Goal: Task Accomplishment & Management: Manage account settings

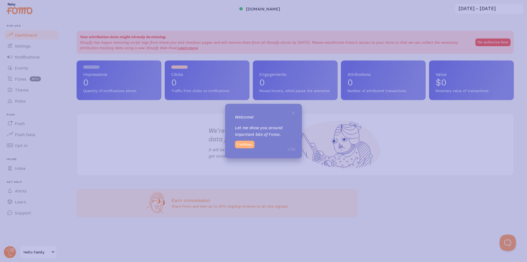
click at [244, 142] on button "Continue" at bounding box center [244, 145] width 19 height 8
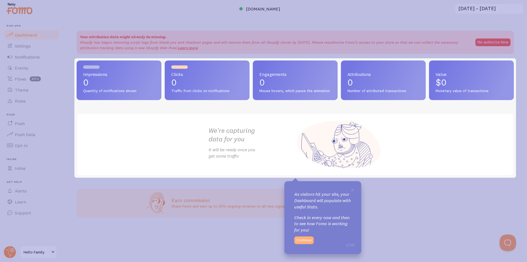
click at [300, 240] on button "Continue" at bounding box center [303, 240] width 19 height 8
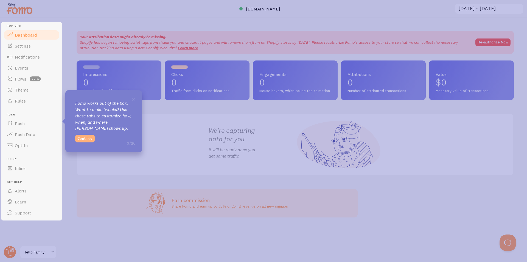
click at [84, 139] on button "Continue" at bounding box center [84, 139] width 19 height 8
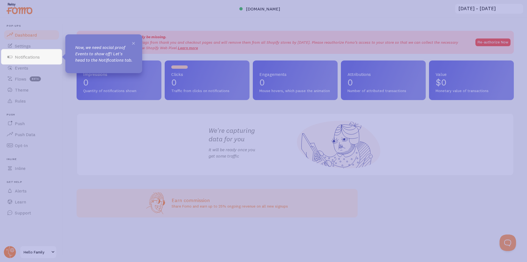
click at [135, 42] on span "×" at bounding box center [134, 43] width 4 height 8
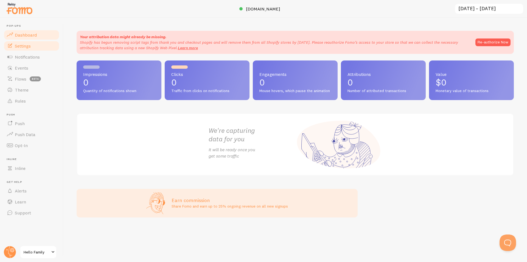
click at [25, 45] on span "Settings" at bounding box center [23, 45] width 16 height 5
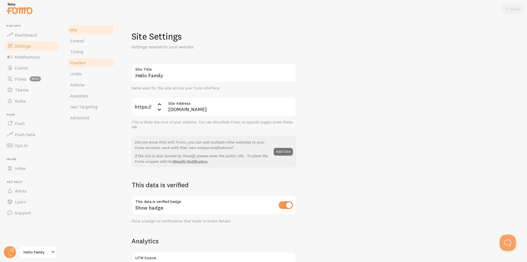
click at [87, 63] on link "Position" at bounding box center [91, 62] width 48 height 11
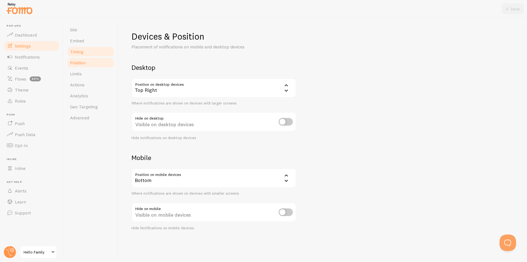
click at [87, 53] on link "Timing" at bounding box center [91, 51] width 48 height 11
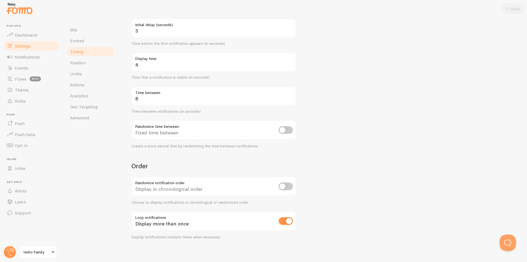
scroll to position [63, 0]
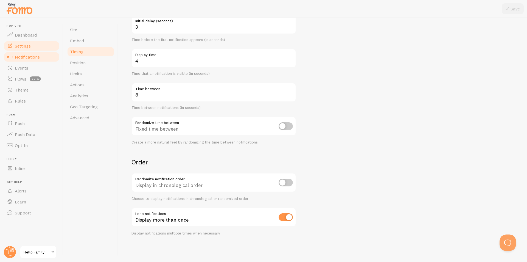
click at [35, 59] on span "Notifications" at bounding box center [27, 56] width 25 height 5
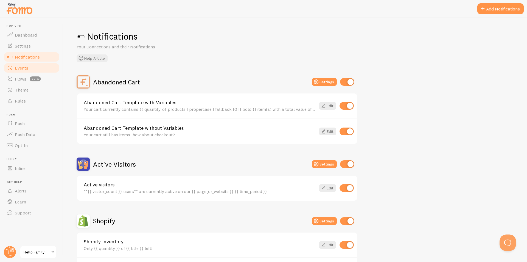
click at [28, 72] on link "Events" at bounding box center [31, 67] width 57 height 11
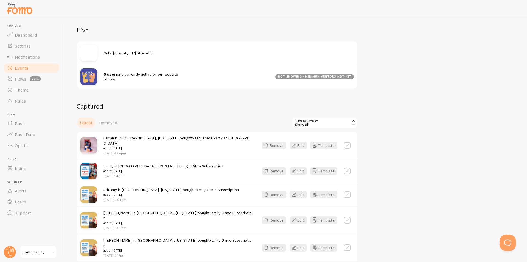
scroll to position [137, 0]
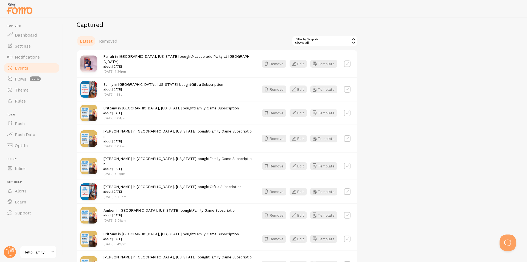
click at [326, 109] on button "Template" at bounding box center [323, 113] width 27 height 8
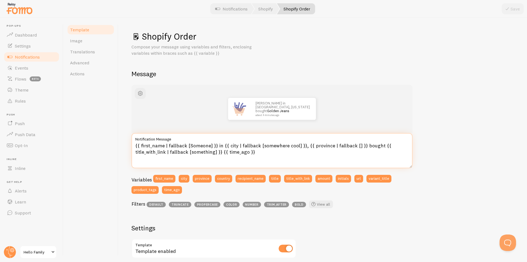
drag, startPoint x: 377, startPoint y: 146, endPoint x: 361, endPoint y: 145, distance: 16.0
click at [361, 145] on textarea "{{ first_name | fallback [Someone] }} in {{ city | fallback [somewhere cool] }}…" at bounding box center [272, 150] width 281 height 35
type textarea "{{ first_name | fallback [Someone] }} in {{ city | fallback [somewhere cool] }}…"
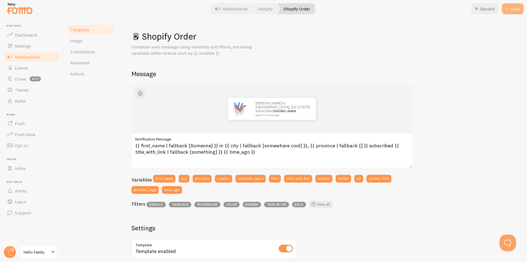
click at [514, 9] on button "Save" at bounding box center [513, 8] width 22 height 11
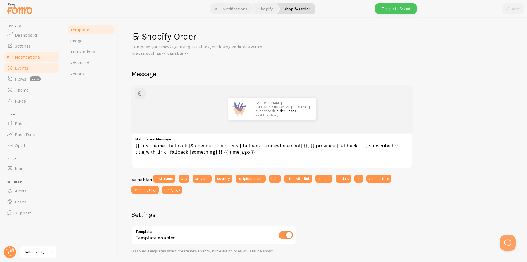
click at [24, 67] on span "Events" at bounding box center [21, 67] width 13 height 5
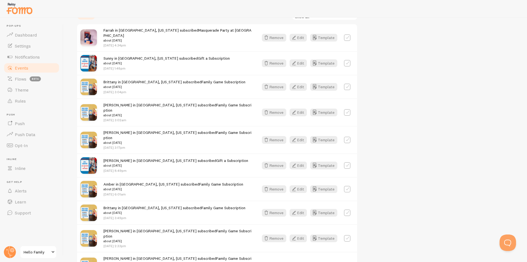
scroll to position [137, 0]
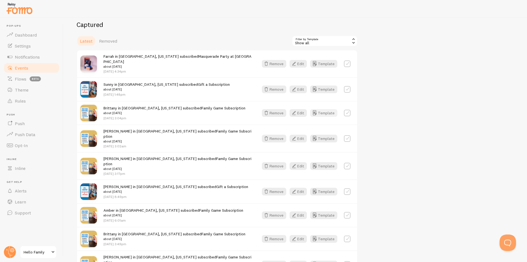
click at [326, 109] on button "Template" at bounding box center [323, 113] width 27 height 8
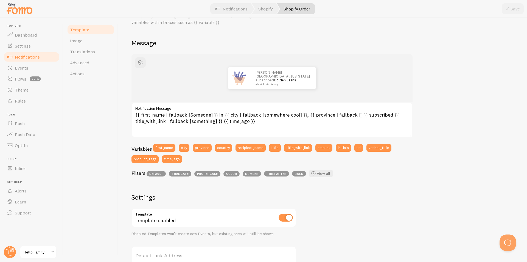
scroll to position [82, 0]
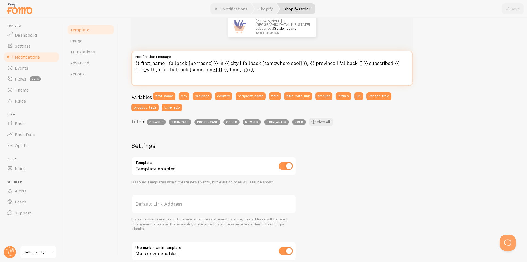
click at [386, 64] on textarea "{{ first_name | fallback [Someone] }} in {{ city | fallback [somewhere cool] }}…" at bounding box center [272, 68] width 281 height 35
type textarea "{{ first_name | fallback [Someone] }} in {{ city | fallback [somewhere cool] }}…"
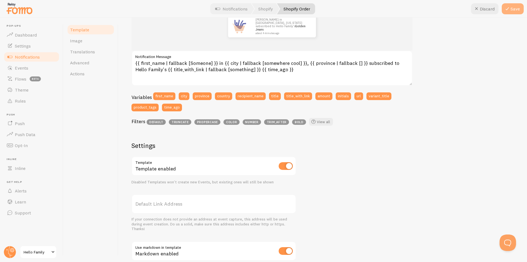
click at [515, 11] on button "Save" at bounding box center [513, 8] width 22 height 11
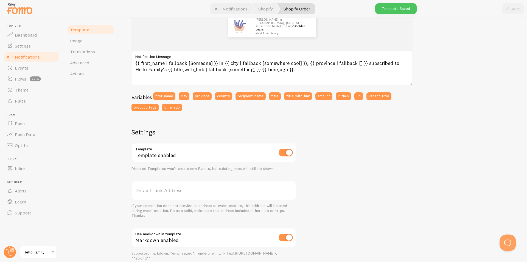
click at [36, 56] on span "Notifications" at bounding box center [27, 56] width 25 height 5
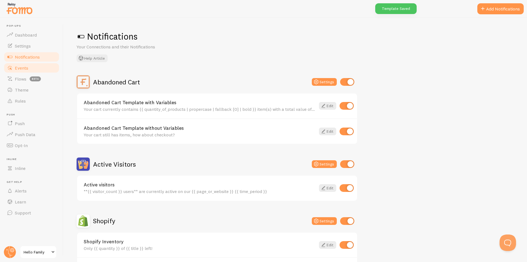
click at [21, 67] on span "Events" at bounding box center [21, 67] width 13 height 5
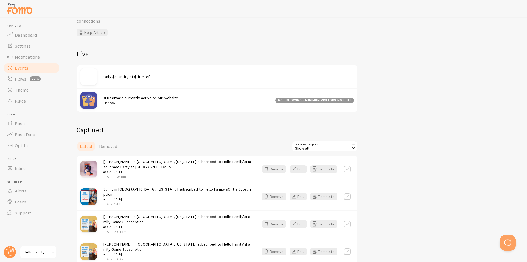
scroll to position [82, 0]
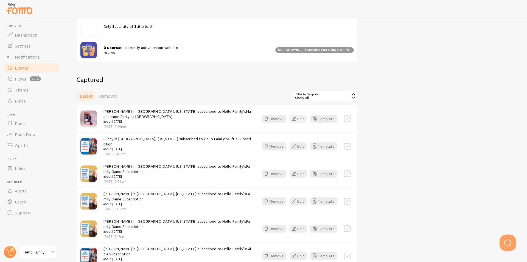
click at [298, 119] on button "Edit" at bounding box center [298, 119] width 17 height 8
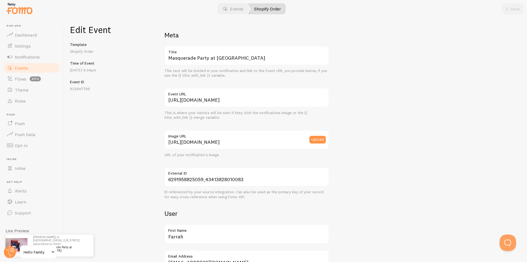
click at [27, 69] on span "Events" at bounding box center [21, 67] width 13 height 5
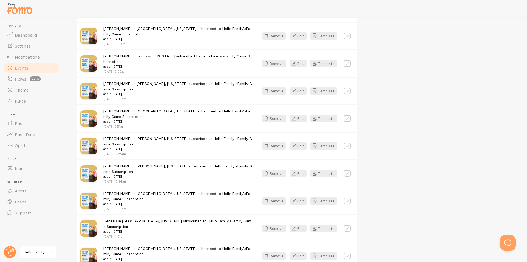
scroll to position [707, 0]
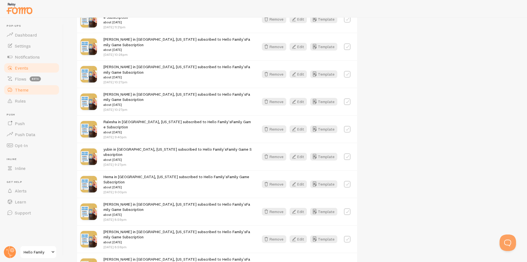
click at [26, 88] on span "Theme" at bounding box center [22, 89] width 14 height 5
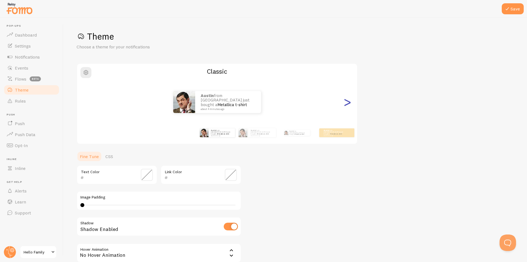
click at [347, 105] on div ">" at bounding box center [347, 102] width 7 height 40
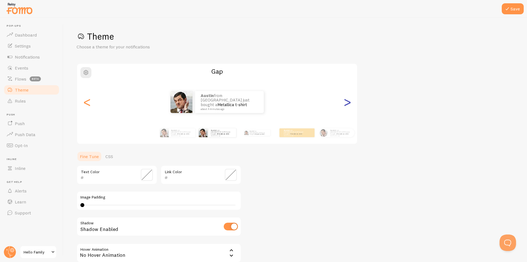
click at [346, 104] on div ">" at bounding box center [347, 102] width 7 height 40
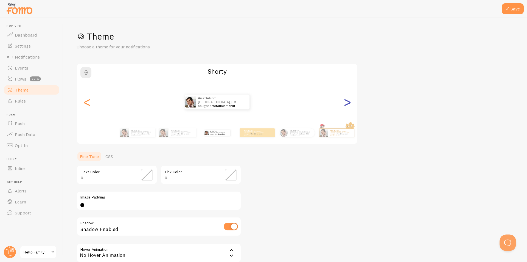
click at [346, 104] on div ">" at bounding box center [347, 102] width 7 height 40
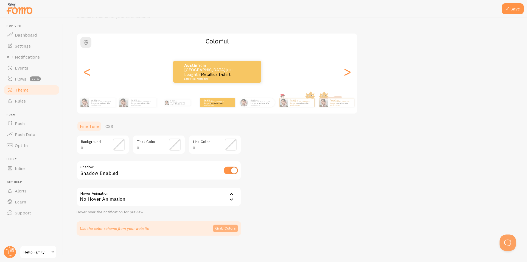
click at [225, 226] on button "Grab Colors" at bounding box center [225, 228] width 25 height 8
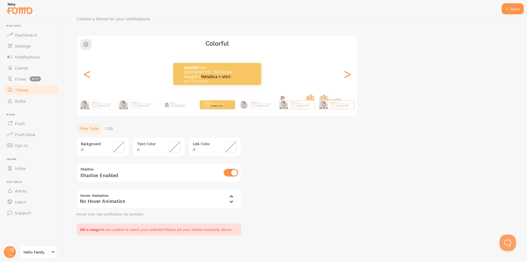
scroll to position [28, 0]
click at [121, 145] on span at bounding box center [119, 147] width 12 height 12
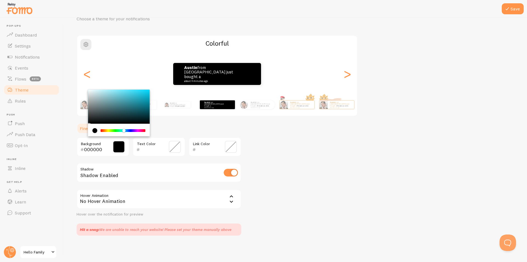
click at [124, 130] on div "Chrome color picker" at bounding box center [123, 130] width 44 height 3
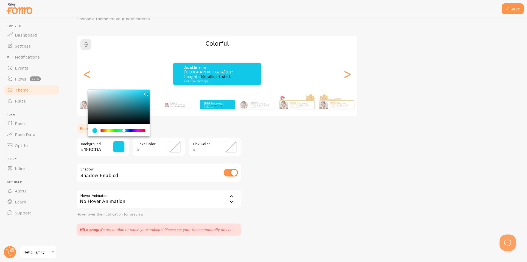
type input "11C8E9"
drag, startPoint x: 133, startPoint y: 92, endPoint x: 145, endPoint y: 93, distance: 12.7
click at [145, 93] on div "Chrome color picker" at bounding box center [119, 106] width 62 height 34
click at [227, 146] on span at bounding box center [231, 147] width 12 height 12
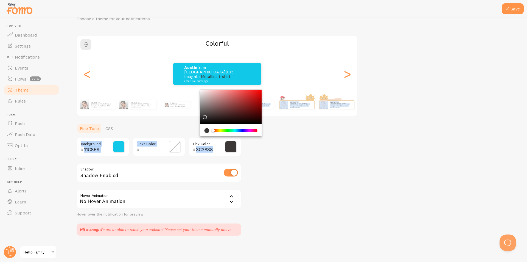
drag, startPoint x: 251, startPoint y: 93, endPoint x: 204, endPoint y: 116, distance: 51.8
click at [204, 116] on div "Chrome color picker" at bounding box center [231, 106] width 62 height 34
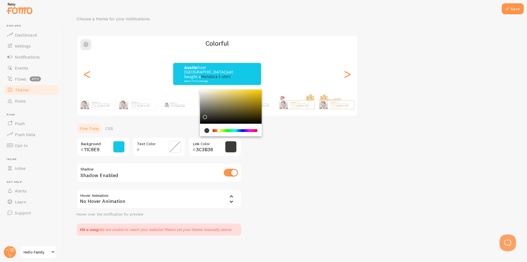
click at [219, 131] on div "Chrome color picker" at bounding box center [220, 131] width 3 height 4
click at [217, 130] on div "Chrome color picker" at bounding box center [216, 130] width 3 height 3
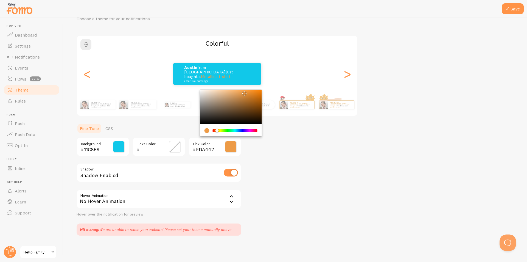
drag, startPoint x: 243, startPoint y: 92, endPoint x: 245, endPoint y: 89, distance: 3.2
click at [245, 88] on div "Theme Choose a theme for your notifications Colorful Austin from United States …" at bounding box center [295, 119] width 437 height 233
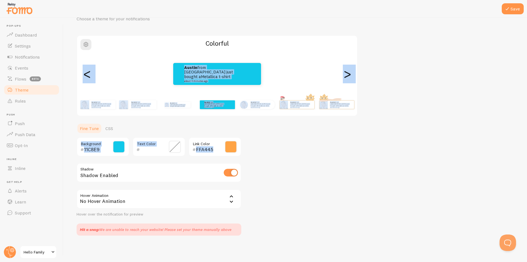
click at [217, 130] on ul "Fine Tune CSS" at bounding box center [159, 128] width 165 height 11
click at [227, 145] on span at bounding box center [231, 147] width 12 height 12
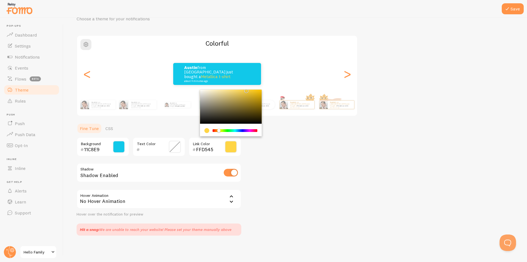
click at [219, 129] on div "Chrome color picker" at bounding box center [218, 130] width 3 height 3
type input "F9F9F9"
drag, startPoint x: 251, startPoint y: 94, endPoint x: 199, endPoint y: 90, distance: 52.0
click at [199, 90] on div "Theme Choose a theme for your notifications Colorful Austin from United States …" at bounding box center [295, 119] width 437 height 233
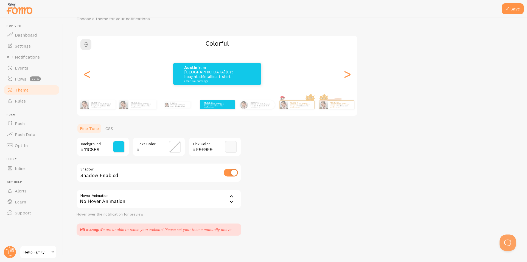
click at [395, 171] on div "Theme Choose a theme for your notifications Colorful Austin from United States …" at bounding box center [295, 119] width 437 height 233
click at [121, 147] on span at bounding box center [119, 147] width 12 height 12
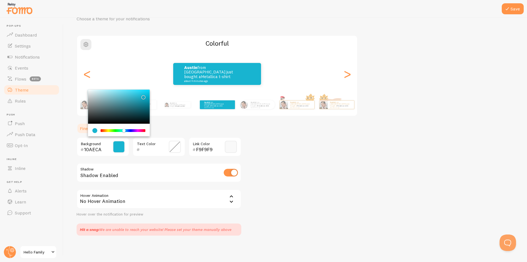
type input "18B4D0"
click at [142, 96] on div "Chrome color picker" at bounding box center [143, 97] width 3 height 3
click at [341, 164] on div "Theme Choose a theme for your notifications Colorful Austin from United States …" at bounding box center [295, 119] width 437 height 233
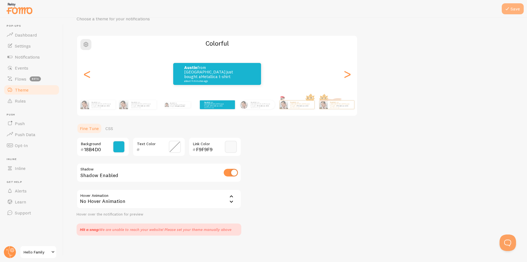
click at [518, 8] on button "Save" at bounding box center [513, 8] width 22 height 11
click at [33, 64] on link "Events" at bounding box center [31, 67] width 57 height 11
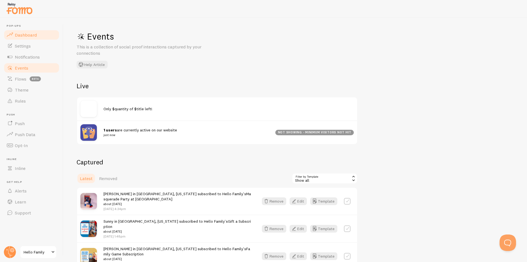
click at [31, 36] on span "Dashboard" at bounding box center [26, 34] width 22 height 5
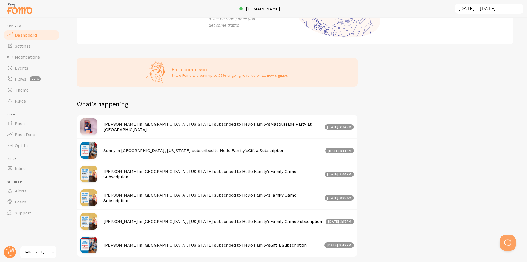
scroll to position [110, 0]
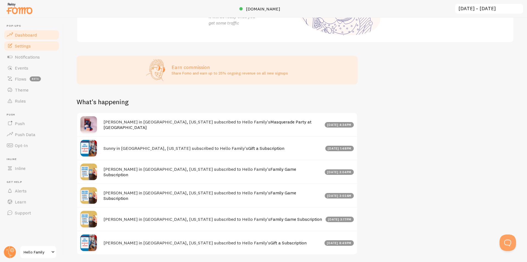
click at [36, 44] on link "Settings" at bounding box center [31, 45] width 57 height 11
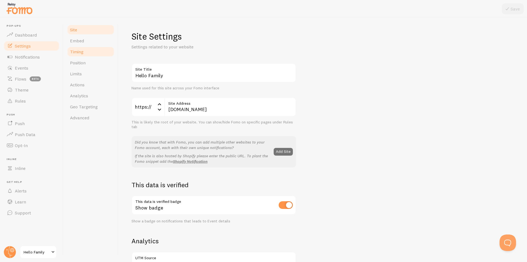
click at [70, 49] on link "Timing" at bounding box center [91, 51] width 48 height 11
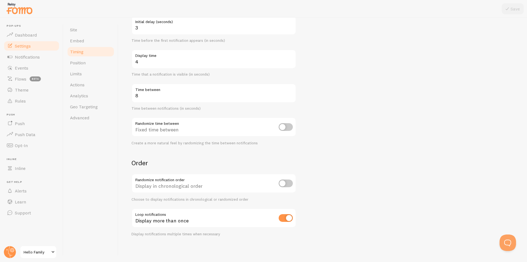
scroll to position [63, 0]
click at [89, 63] on link "Position" at bounding box center [91, 62] width 48 height 11
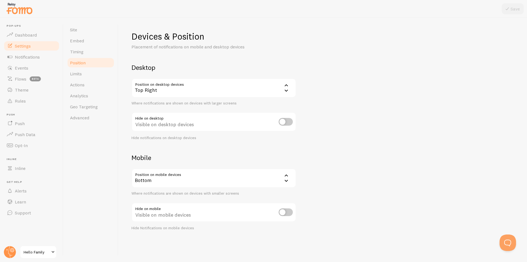
click at [199, 88] on div "Top Right" at bounding box center [214, 87] width 165 height 19
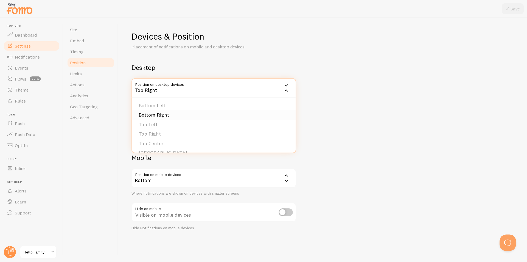
click at [171, 114] on li "Bottom Right" at bounding box center [214, 115] width 164 height 10
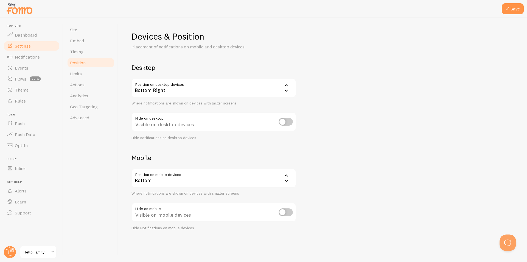
click at [365, 119] on div "Devices & Position Placement of notifications on mobile and desktop devices Des…" at bounding box center [323, 131] width 382 height 200
click at [285, 123] on input "checkbox" at bounding box center [286, 122] width 14 height 8
click at [288, 123] on input "checkbox" at bounding box center [286, 122] width 14 height 8
checkbox input "false"
click at [513, 8] on button "Save" at bounding box center [513, 8] width 22 height 11
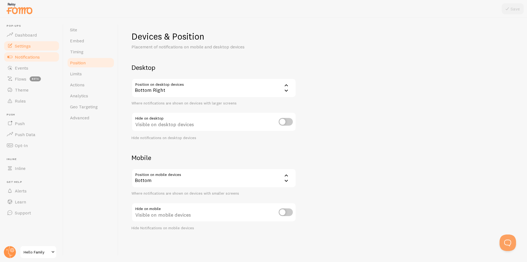
click at [30, 57] on span "Notifications" at bounding box center [27, 56] width 25 height 5
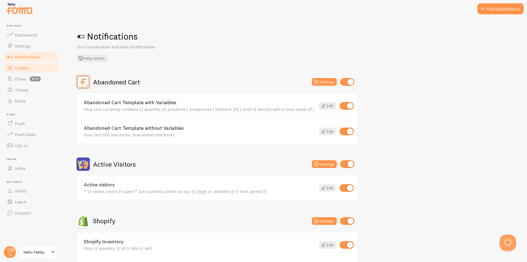
click at [21, 66] on span "Events" at bounding box center [21, 67] width 13 height 5
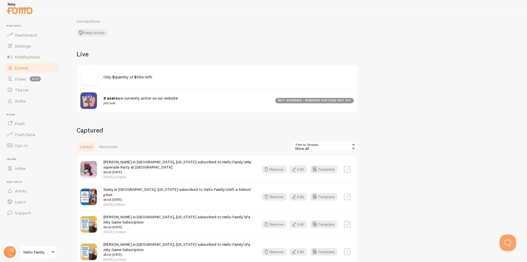
scroll to position [82, 0]
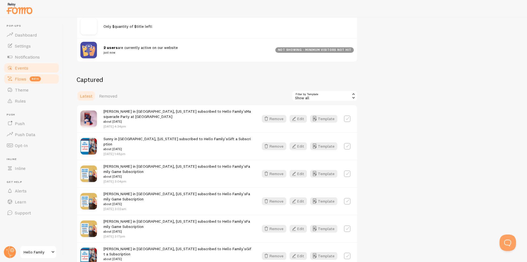
click at [18, 79] on span "Flows" at bounding box center [21, 78] width 12 height 5
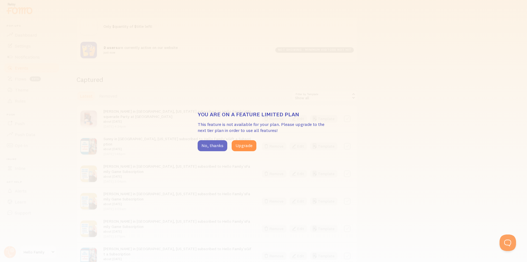
click at [214, 147] on button "No, thanks" at bounding box center [213, 145] width 30 height 11
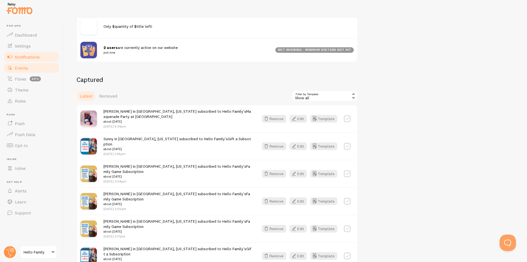
click at [33, 59] on span "Notifications" at bounding box center [27, 56] width 25 height 5
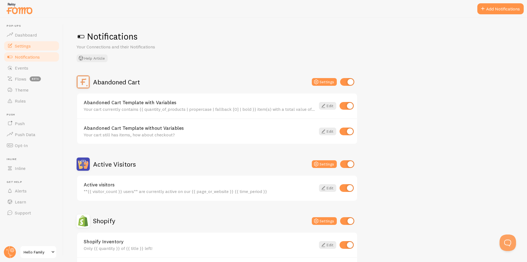
click at [30, 44] on span "Settings" at bounding box center [23, 45] width 16 height 5
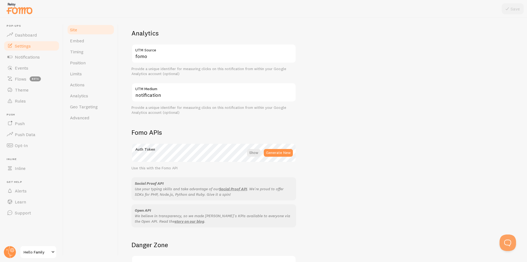
scroll to position [220, 0]
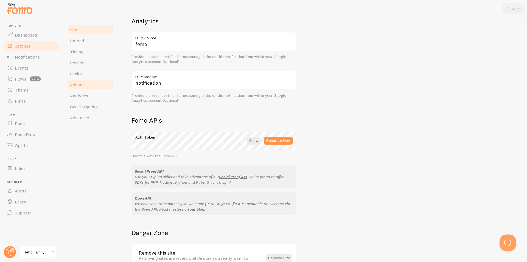
click at [79, 84] on span "Actions" at bounding box center [77, 84] width 15 height 5
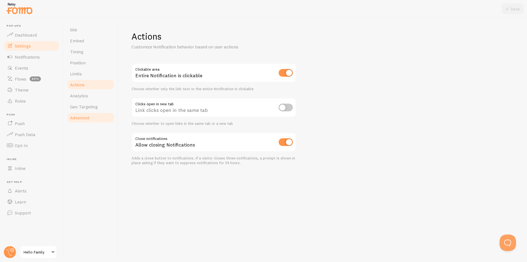
click at [86, 119] on span "Advanced" at bounding box center [79, 117] width 19 height 5
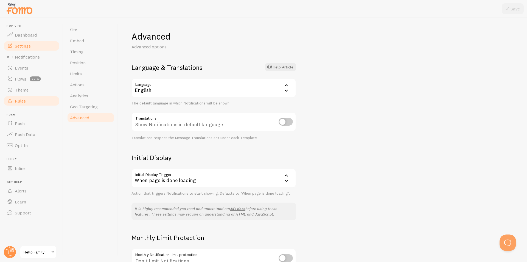
click at [37, 102] on link "Rules" at bounding box center [31, 100] width 57 height 11
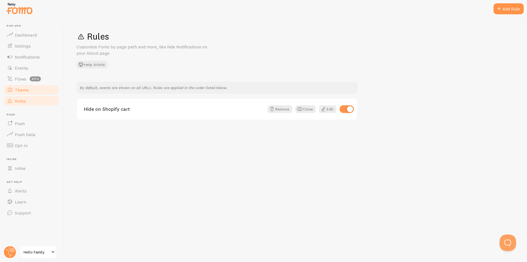
click at [32, 89] on link "Theme" at bounding box center [31, 89] width 57 height 11
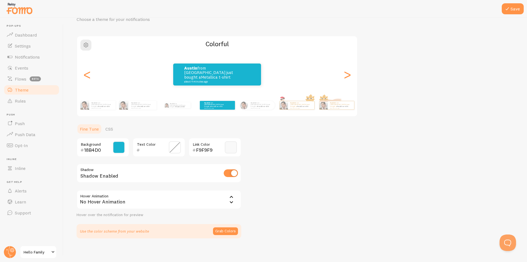
scroll to position [30, 0]
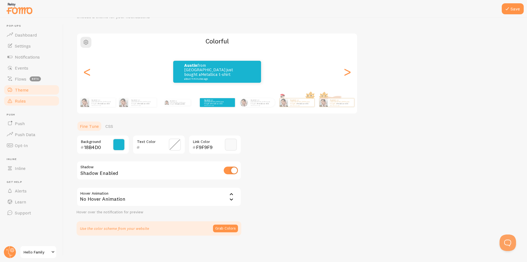
click at [30, 103] on link "Rules" at bounding box center [31, 100] width 57 height 11
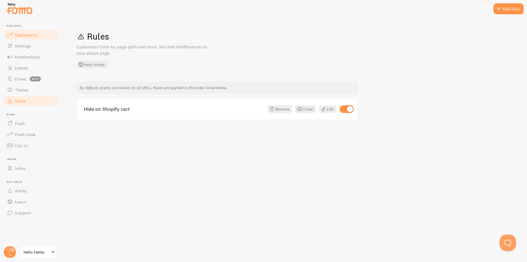
click at [25, 36] on span "Dashboard" at bounding box center [26, 34] width 22 height 5
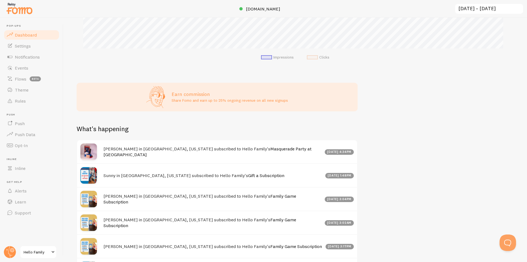
scroll to position [216, 0]
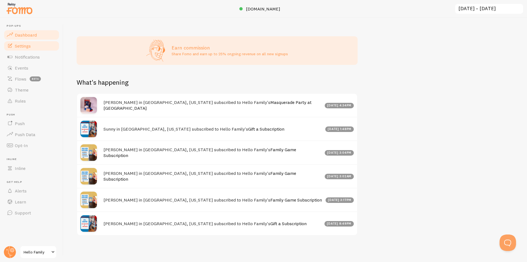
click at [29, 44] on span "Settings" at bounding box center [23, 45] width 16 height 5
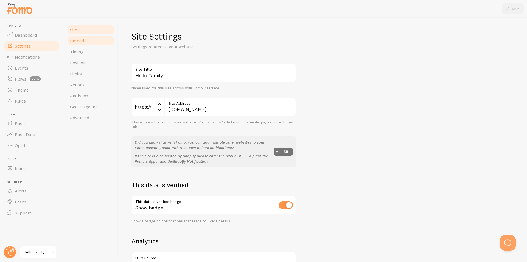
click at [80, 44] on link "Embed" at bounding box center [91, 40] width 48 height 11
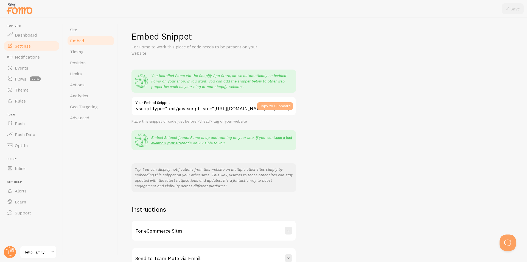
click at [281, 105] on button "Copy to Clipboard" at bounding box center [275, 106] width 36 height 8
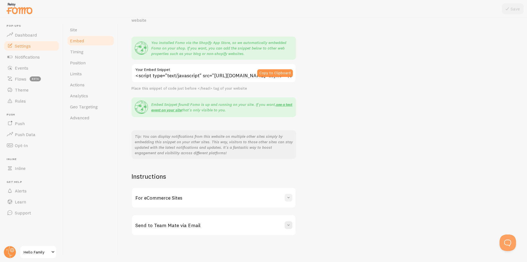
click at [287, 195] on span at bounding box center [288, 197] width 5 height 5
click at [288, 103] on link "see a test event on your site" at bounding box center [221, 107] width 141 height 10
click at [88, 106] on span "Geo Targeting" at bounding box center [84, 106] width 28 height 5
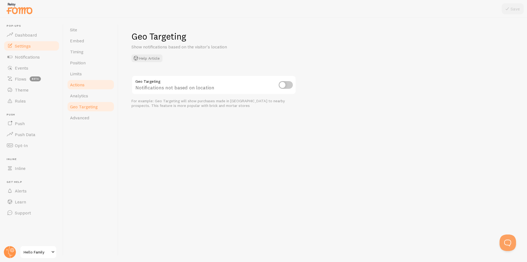
click at [89, 85] on link "Actions" at bounding box center [91, 84] width 48 height 11
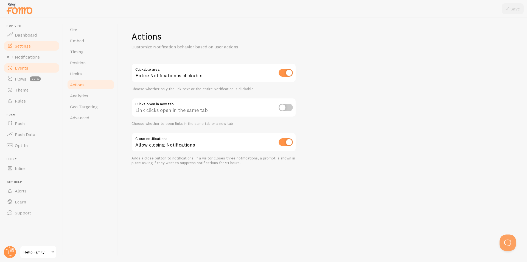
click at [37, 67] on link "Events" at bounding box center [31, 67] width 57 height 11
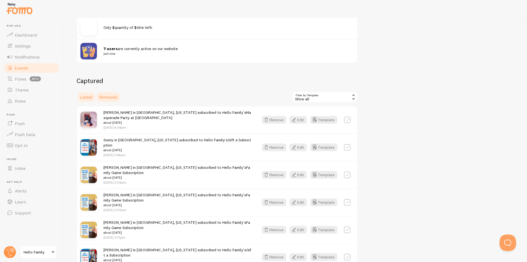
scroll to position [82, 0]
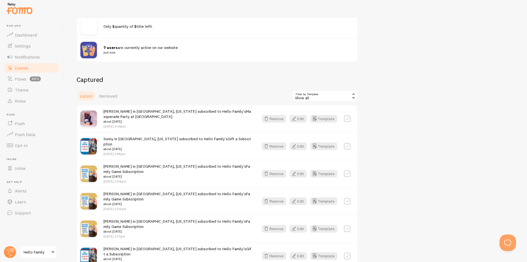
click at [345, 119] on label at bounding box center [347, 118] width 7 height 7
checkbox input "true"
click at [305, 97] on button "Select All" at bounding box center [302, 96] width 21 height 8
checkbox input "true"
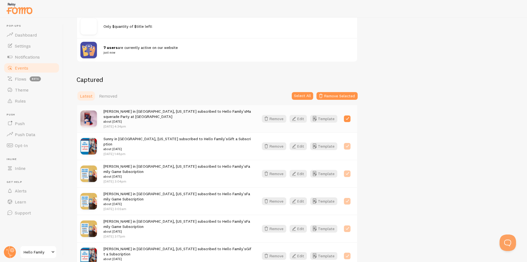
checkbox input "true"
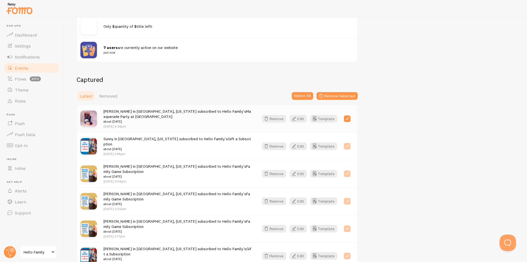
checkbox input "true"
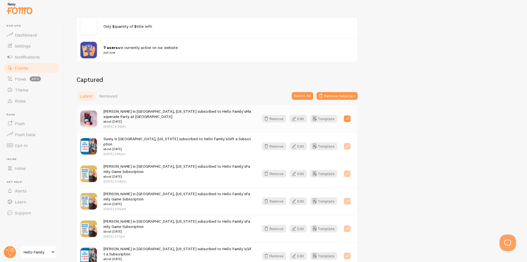
checkbox input "true"
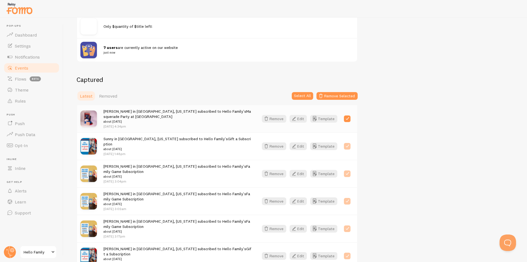
checkbox input "true"
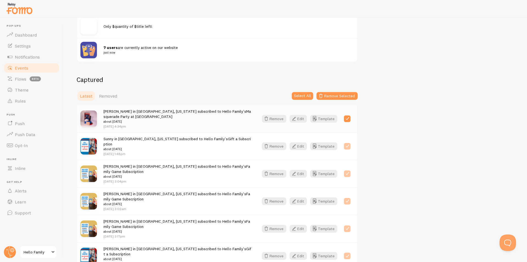
checkbox input "true"
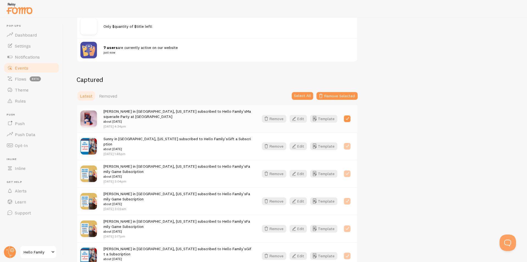
checkbox input "true"
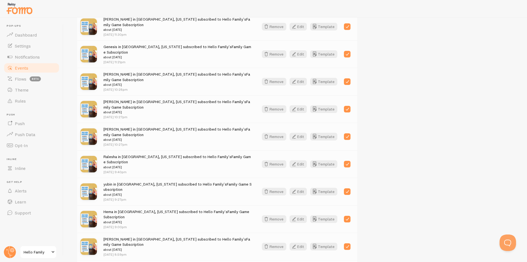
scroll to position [707, 0]
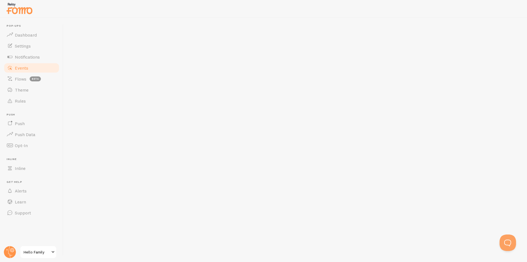
checkbox input "false"
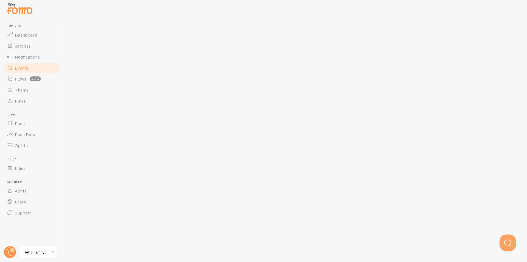
checkbox input "false"
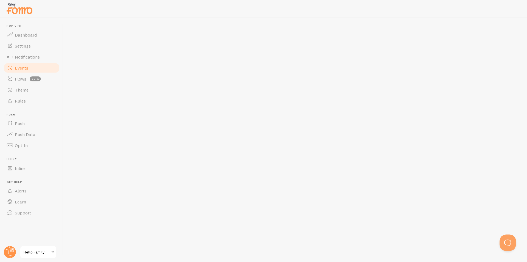
checkbox input "false"
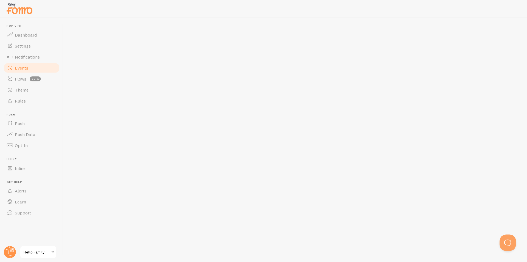
checkbox input "false"
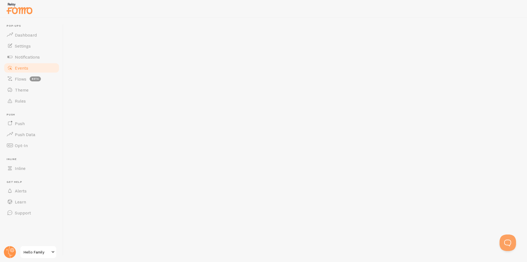
checkbox input "false"
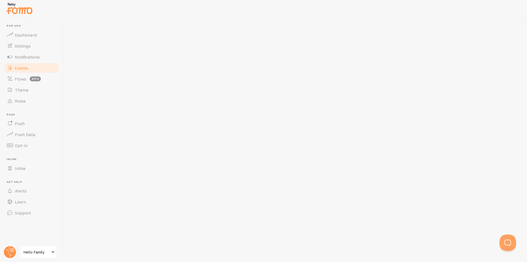
checkbox input "false"
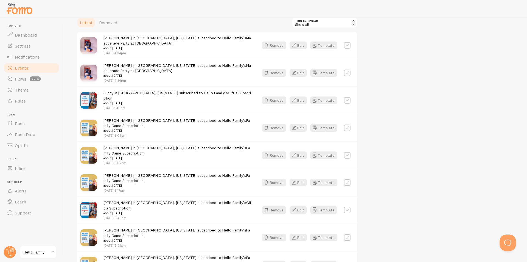
scroll to position [110, 0]
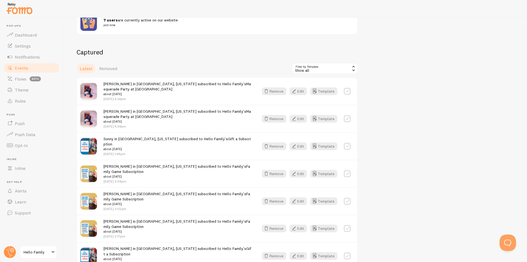
click at [348, 91] on label at bounding box center [347, 91] width 7 height 7
checkbox input "true"
click at [306, 71] on button "Select All" at bounding box center [302, 69] width 21 height 8
checkbox input "true"
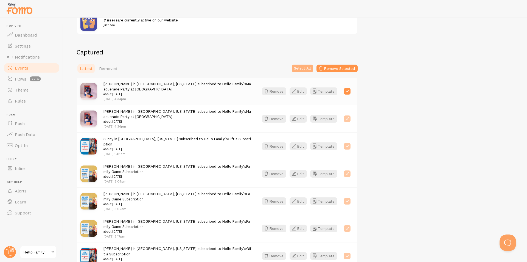
checkbox input "true"
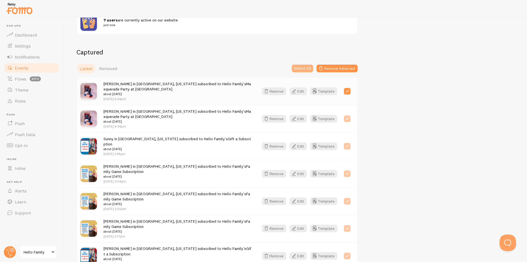
checkbox input "true"
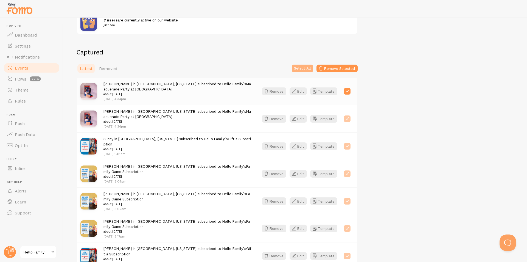
checkbox input "true"
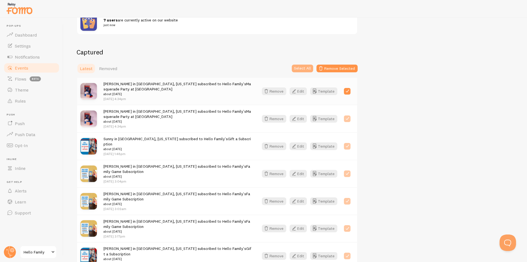
checkbox input "true"
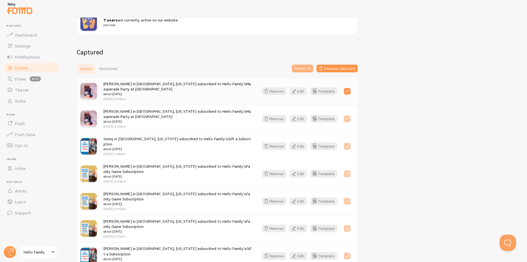
checkbox input "true"
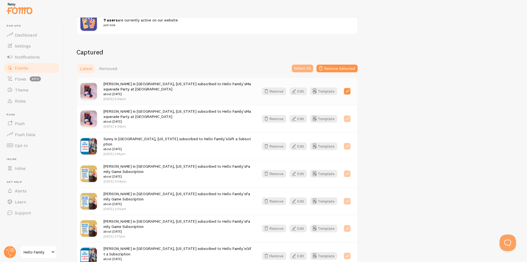
checkbox input "true"
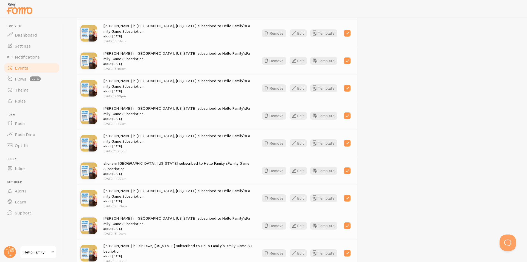
scroll to position [0, 0]
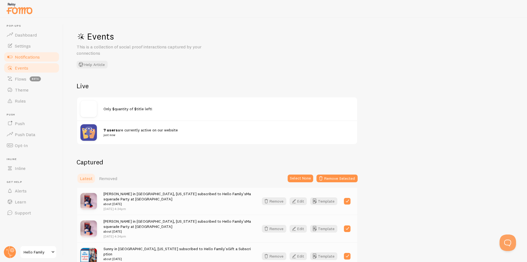
click at [32, 57] on span "Notifications" at bounding box center [27, 56] width 25 height 5
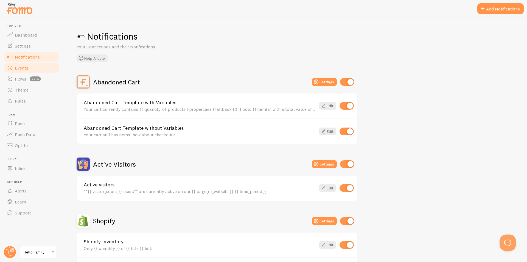
click at [20, 67] on span "Events" at bounding box center [21, 67] width 13 height 5
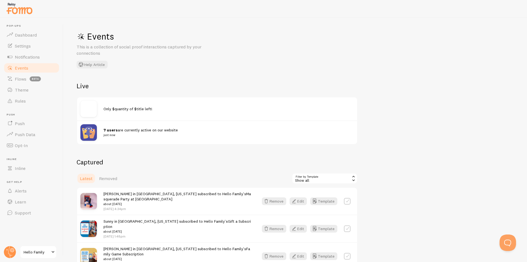
scroll to position [110, 0]
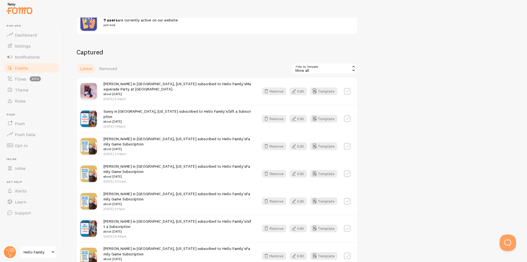
click at [348, 93] on label at bounding box center [347, 91] width 7 height 7
checkbox input "true"
click at [348, 118] on label at bounding box center [347, 118] width 7 height 7
checkbox input "true"
click at [348, 143] on label at bounding box center [347, 146] width 7 height 7
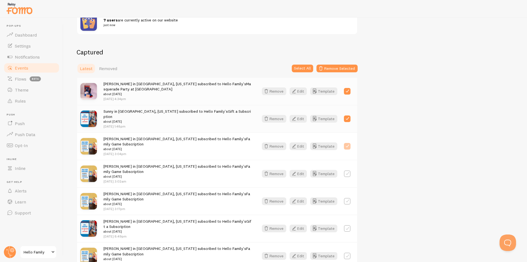
checkbox input "true"
click at [347, 170] on label at bounding box center [347, 173] width 7 height 7
checkbox input "true"
click at [348, 198] on label at bounding box center [347, 201] width 7 height 7
checkbox input "true"
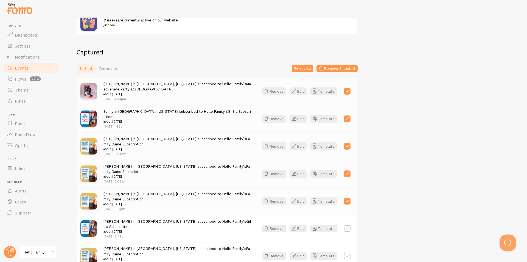
click at [349, 225] on label at bounding box center [347, 228] width 7 height 7
checkbox input "true"
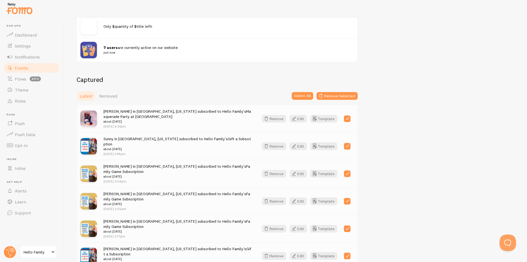
scroll to position [0, 0]
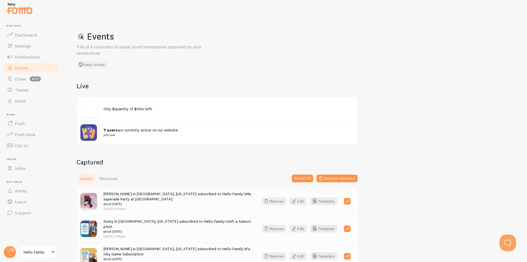
click at [86, 63] on button "Help Article" at bounding box center [92, 65] width 31 height 8
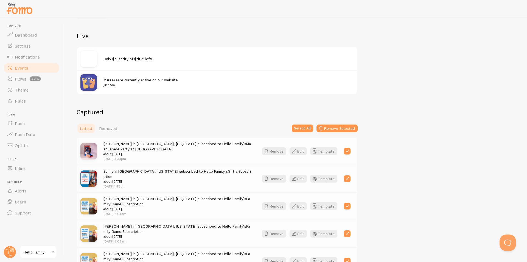
scroll to position [55, 0]
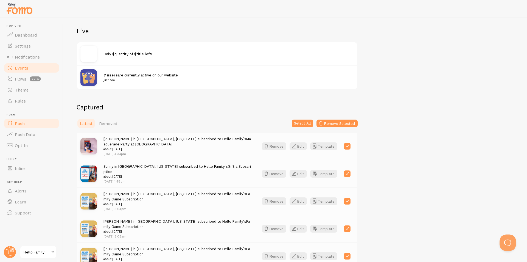
click at [38, 125] on link "Push" at bounding box center [31, 123] width 57 height 11
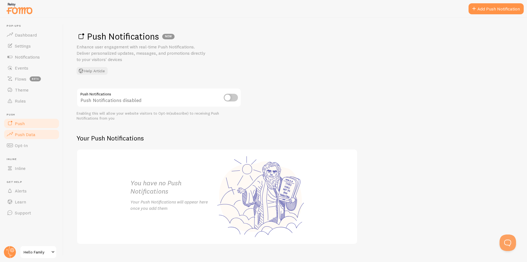
click at [38, 134] on link "Push Data" at bounding box center [31, 134] width 57 height 11
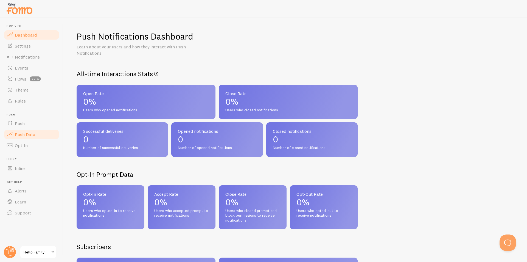
click at [41, 38] on link "Dashboard" at bounding box center [31, 34] width 57 height 11
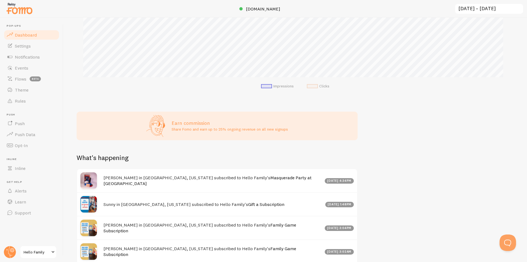
scroll to position [137, 0]
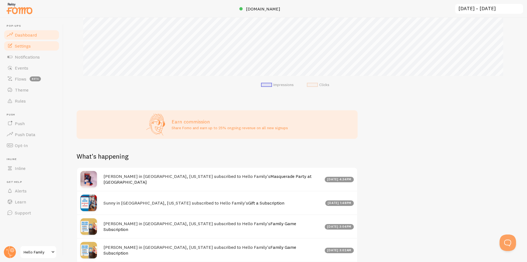
click at [30, 49] on link "Settings" at bounding box center [31, 45] width 57 height 11
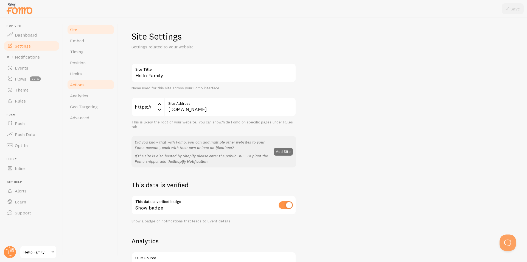
click at [84, 83] on span "Actions" at bounding box center [77, 84] width 15 height 5
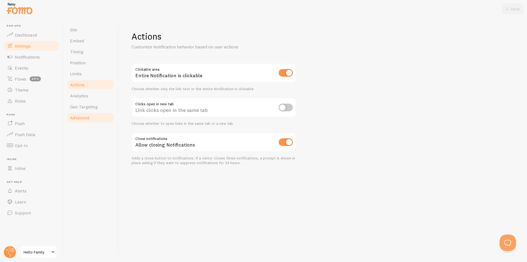
click at [83, 117] on span "Advanced" at bounding box center [79, 117] width 19 height 5
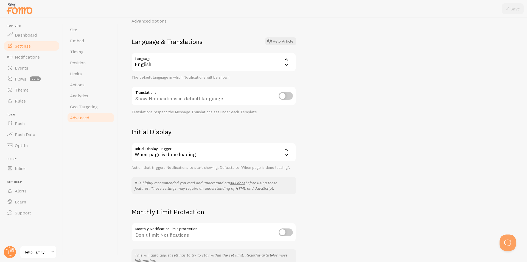
scroll to position [57, 0]
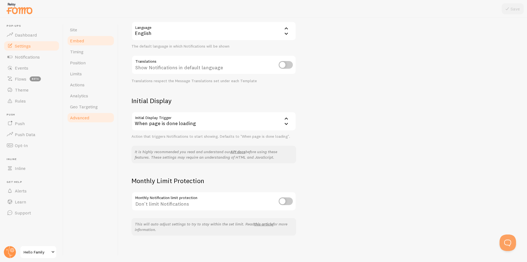
click at [85, 38] on link "Embed" at bounding box center [91, 40] width 48 height 11
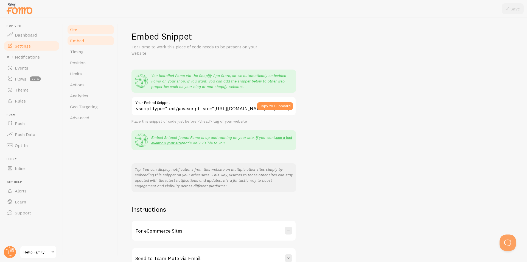
click at [79, 26] on link "Site" at bounding box center [91, 29] width 48 height 11
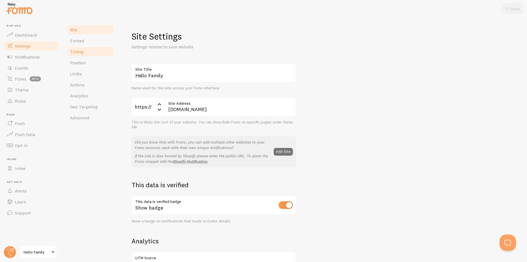
click at [85, 55] on link "Timing" at bounding box center [91, 51] width 48 height 11
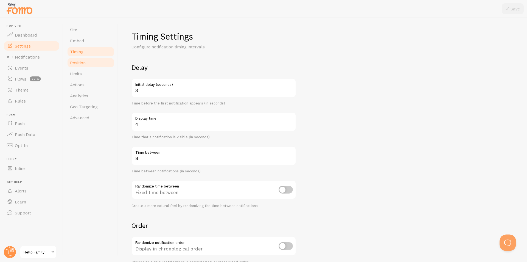
click at [84, 65] on link "Position" at bounding box center [91, 62] width 48 height 11
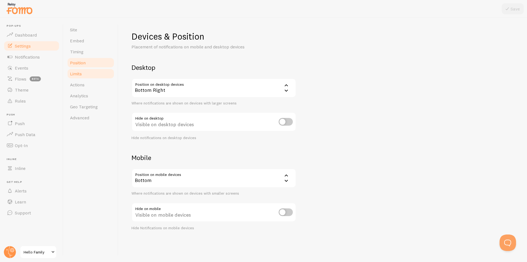
click at [84, 74] on link "Limits" at bounding box center [91, 73] width 48 height 11
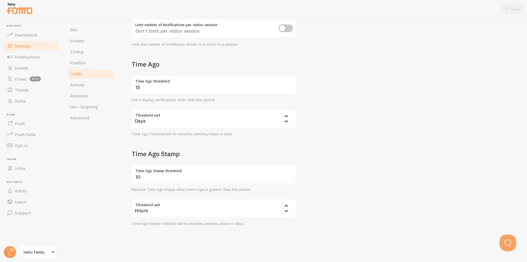
scroll to position [94, 0]
click at [32, 60] on link "Notifications" at bounding box center [31, 56] width 57 height 11
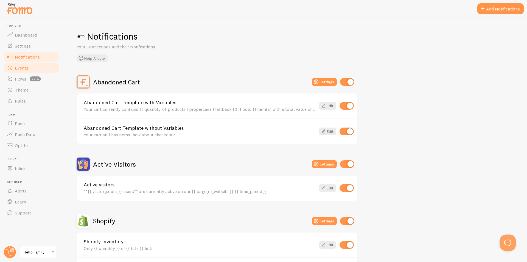
click at [25, 66] on span "Events" at bounding box center [21, 67] width 13 height 5
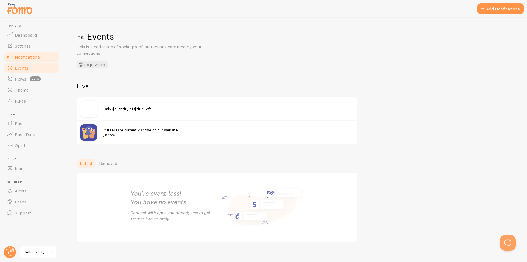
click at [25, 57] on span "Notifications" at bounding box center [27, 56] width 25 height 5
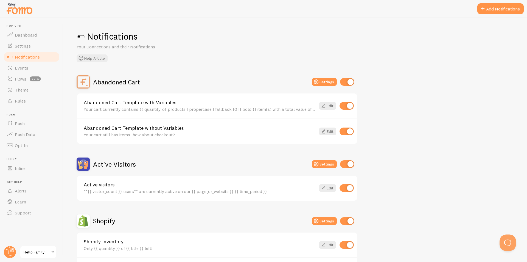
click at [347, 104] on input "checkbox" at bounding box center [347, 106] width 14 height 8
checkbox input "false"
click at [349, 130] on input "checkbox" at bounding box center [347, 131] width 14 height 8
checkbox input "false"
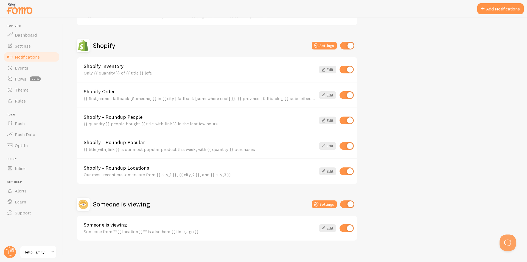
scroll to position [181, 0]
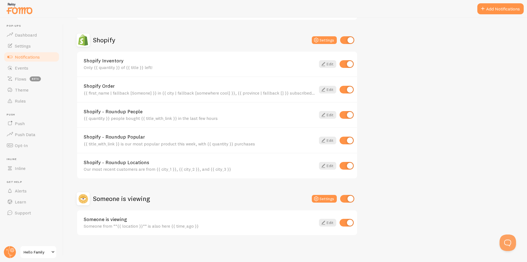
click at [125, 83] on div "Shopify Order {{ first_name | fallback [Someone] }} in {{ city | fallback [some…" at bounding box center [217, 89] width 280 height 26
click at [91, 83] on link "Shopify Order" at bounding box center [200, 85] width 232 height 5
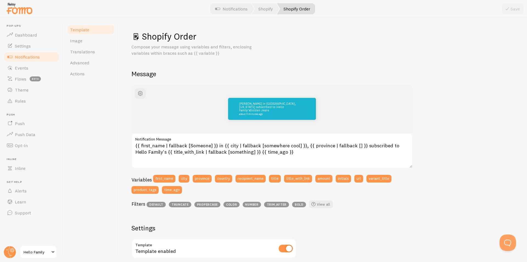
click at [302, 9] on link "Shopify Order" at bounding box center [296, 8] width 38 height 11
click at [144, 92] on button "button" at bounding box center [140, 93] width 11 height 11
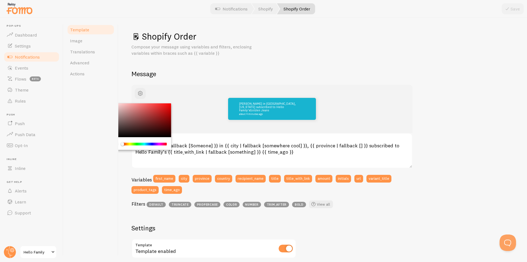
click at [429, 67] on div "Shopify Order Compose your message using variables and filters, enclosing varia…" at bounding box center [323, 214] width 382 height 367
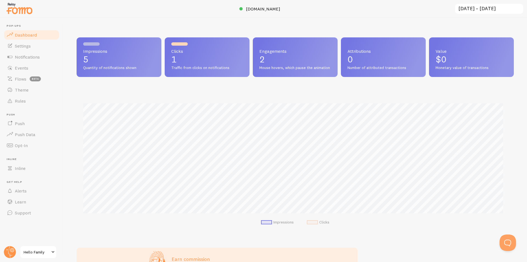
scroll to position [144, 433]
click at [27, 148] on link "Opt-In" at bounding box center [31, 145] width 57 height 11
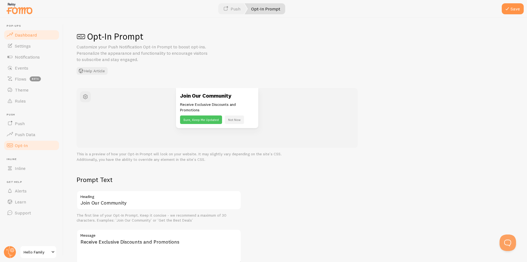
click at [22, 32] on span "Dashboard" at bounding box center [26, 34] width 22 height 5
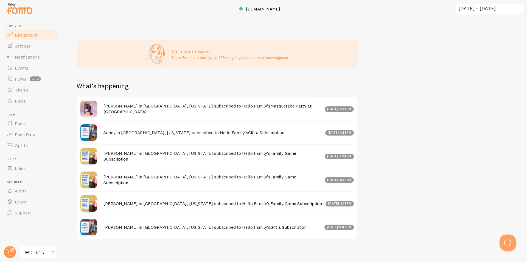
scroll to position [216, 0]
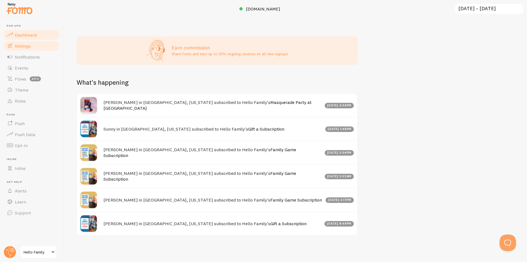
click at [34, 47] on link "Settings" at bounding box center [31, 45] width 57 height 11
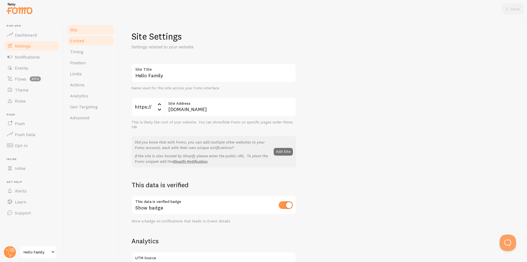
click at [79, 41] on span "Embed" at bounding box center [77, 40] width 14 height 5
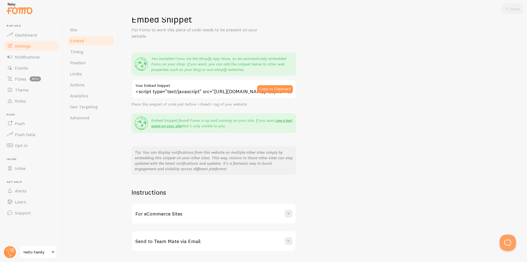
scroll to position [33, 0]
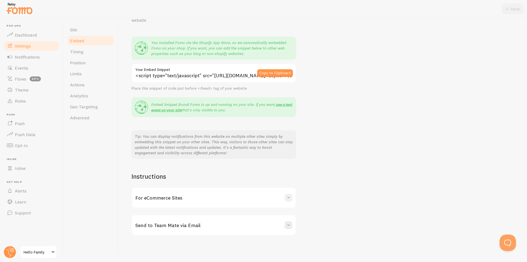
click at [285, 194] on div "For eCommerce Sites" at bounding box center [214, 198] width 164 height 20
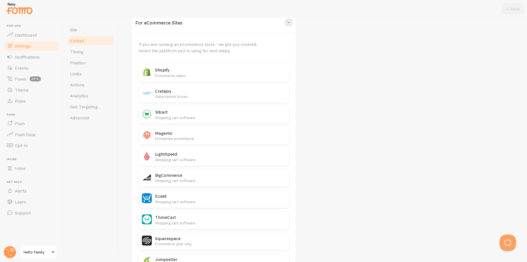
scroll to position [170, 0]
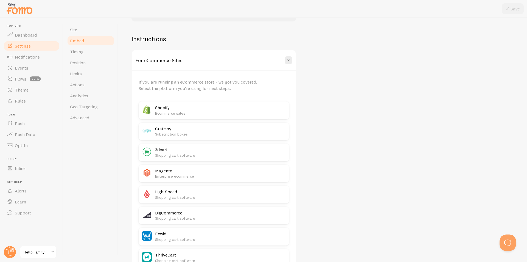
click at [189, 108] on h2 "Shopify" at bounding box center [220, 108] width 131 height 6
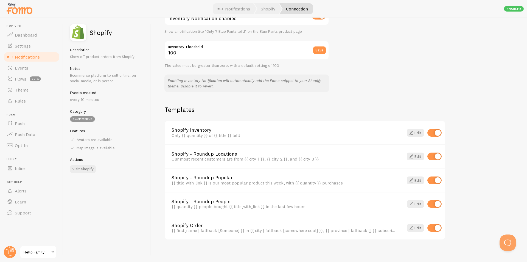
scroll to position [316, 0]
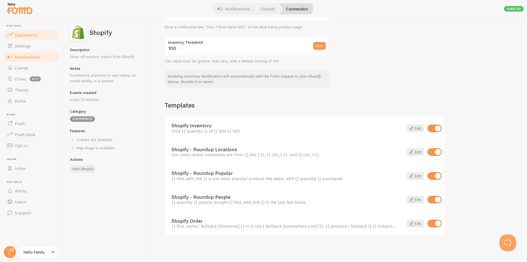
click at [22, 33] on span "Dashboard" at bounding box center [26, 34] width 22 height 5
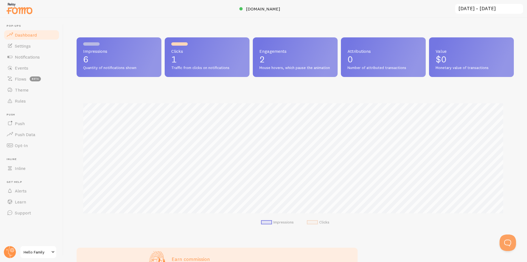
scroll to position [144, 433]
click at [27, 44] on span "Settings" at bounding box center [23, 45] width 16 height 5
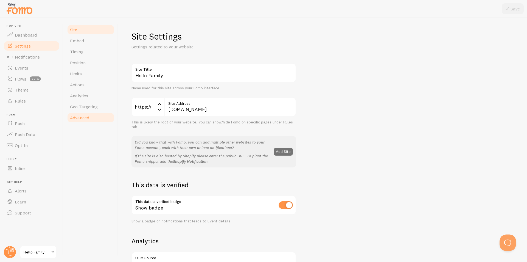
click at [81, 118] on span "Advanced" at bounding box center [79, 117] width 19 height 5
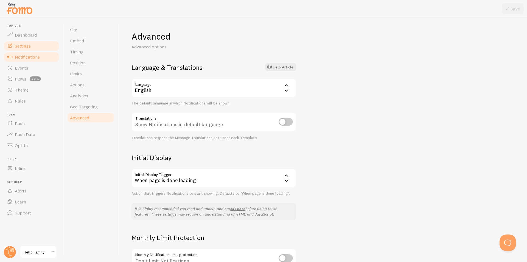
click at [18, 59] on span "Notifications" at bounding box center [27, 56] width 25 height 5
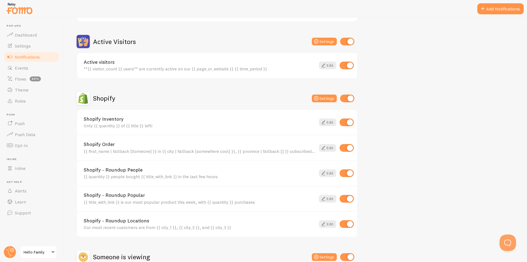
scroll to position [181, 0]
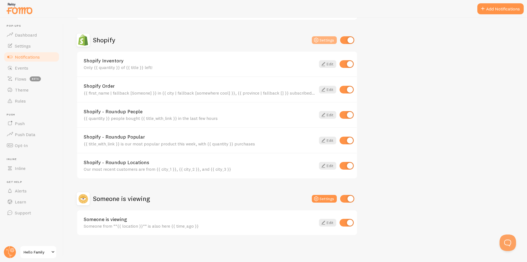
click at [328, 40] on button "Settings" at bounding box center [324, 40] width 25 height 8
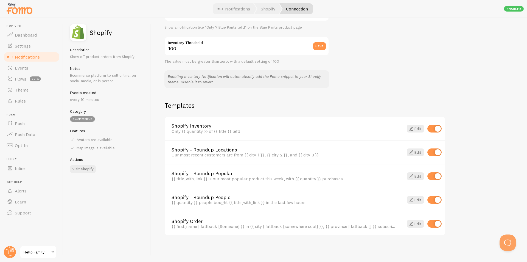
scroll to position [316, 0]
click at [14, 68] on link "Events" at bounding box center [31, 67] width 57 height 11
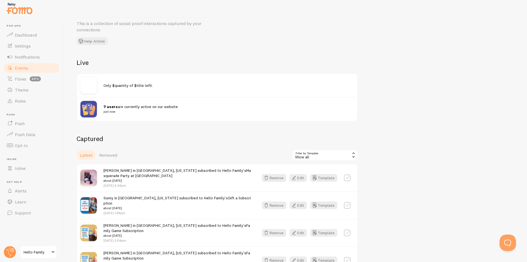
scroll to position [110, 0]
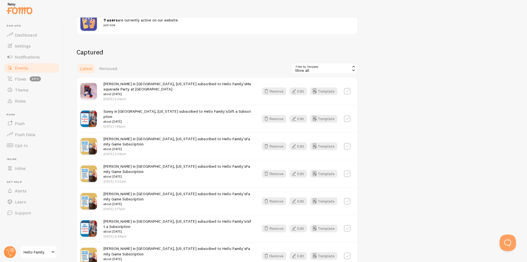
click at [347, 117] on label at bounding box center [347, 118] width 7 height 7
checkbox input "true"
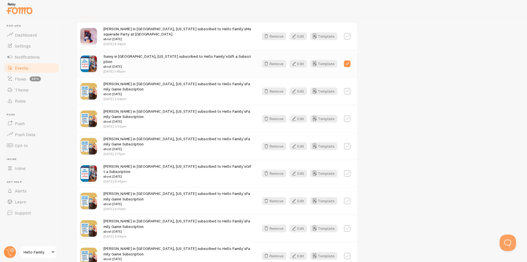
scroll to position [82, 0]
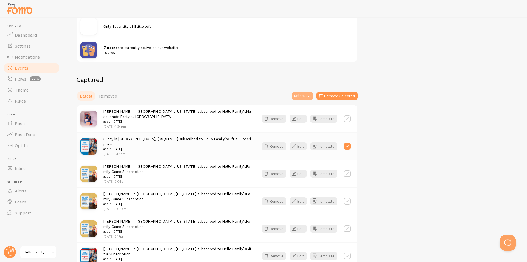
click at [305, 97] on button "Select All" at bounding box center [302, 96] width 21 height 8
checkbox input "true"
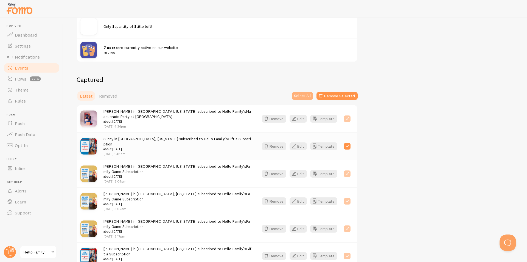
checkbox input "true"
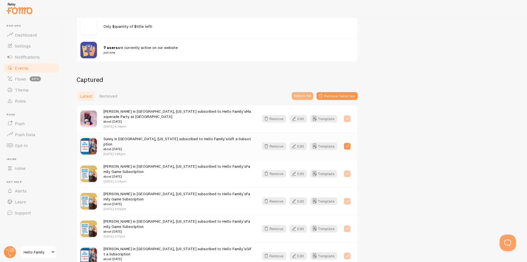
checkbox input "true"
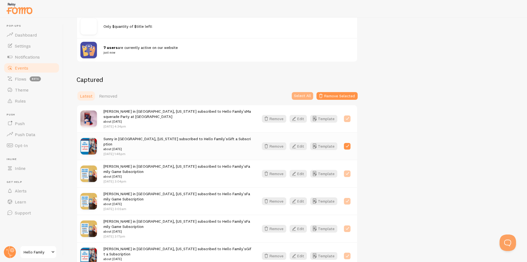
checkbox input "true"
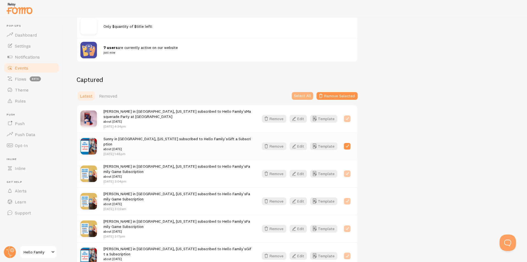
checkbox input "true"
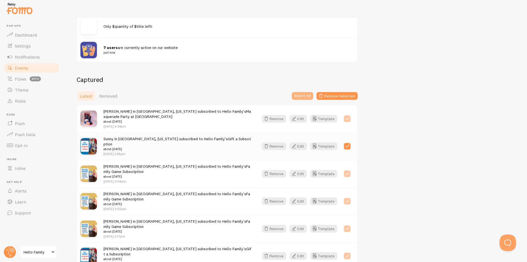
checkbox input "true"
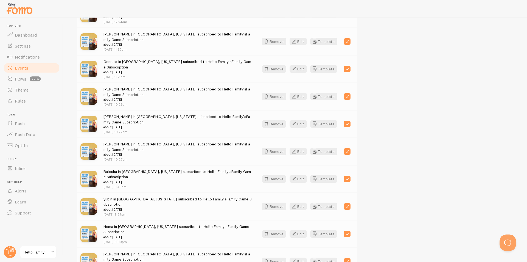
scroll to position [707, 0]
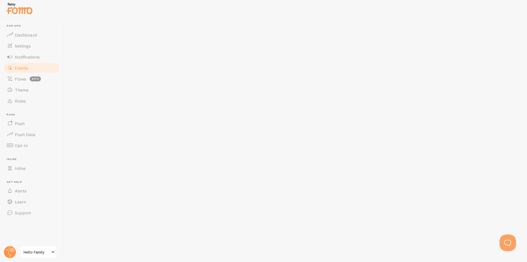
checkbox input "false"
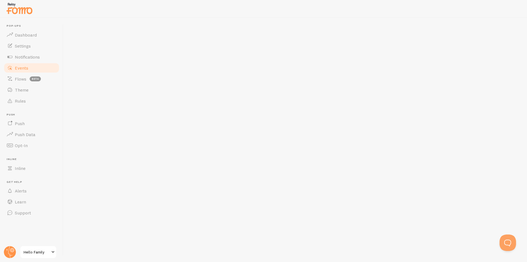
checkbox input "false"
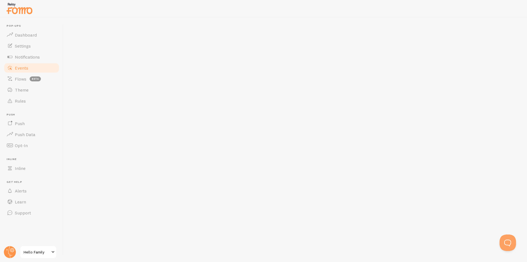
checkbox input "false"
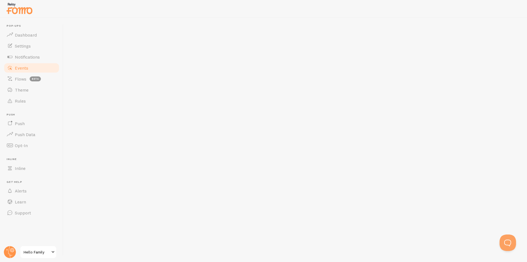
checkbox input "false"
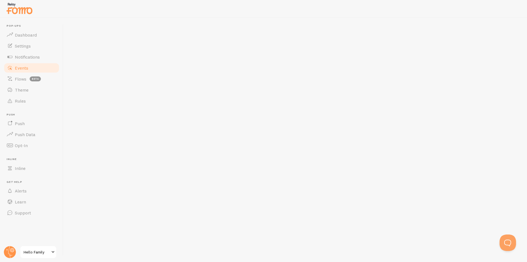
checkbox input "false"
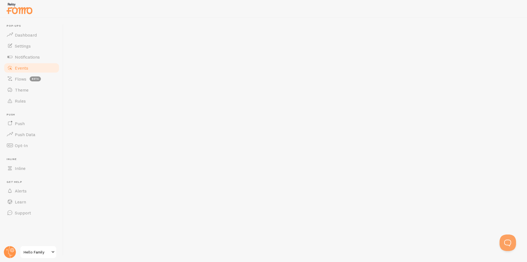
checkbox input "false"
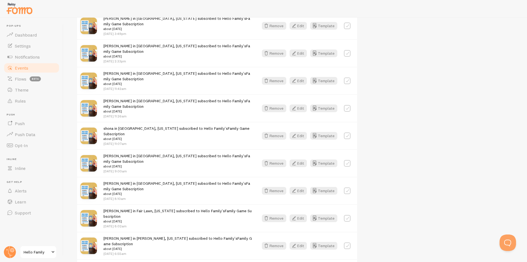
scroll to position [323, 0]
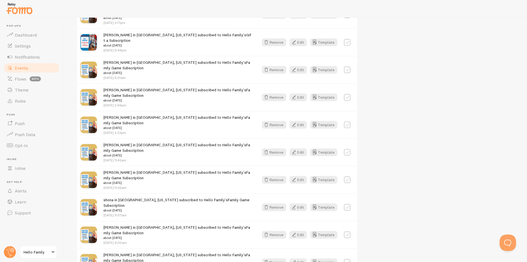
click at [350, 66] on label at bounding box center [347, 69] width 7 height 7
checkbox input "true"
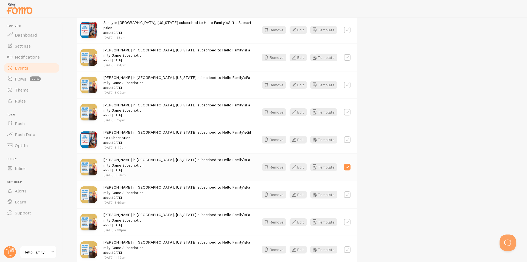
scroll to position [104, 0]
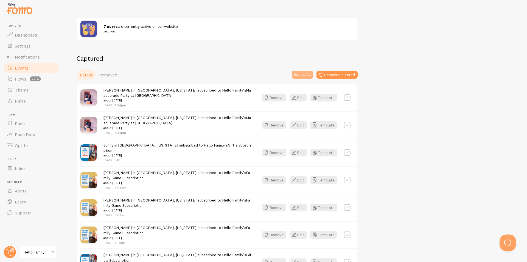
click at [302, 74] on button "Select All" at bounding box center [302, 75] width 21 height 8
checkbox input "true"
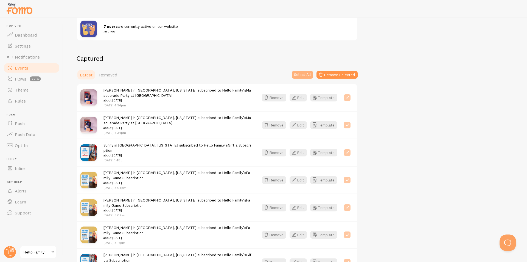
checkbox input "true"
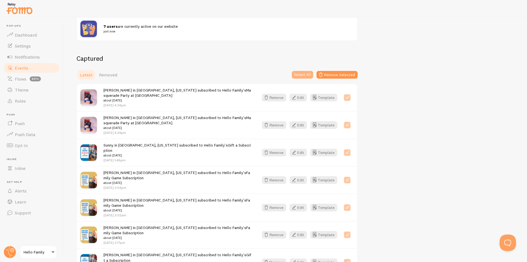
checkbox input "true"
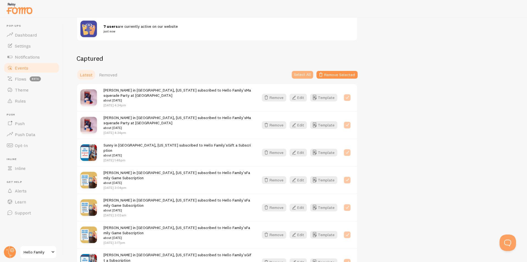
checkbox input "true"
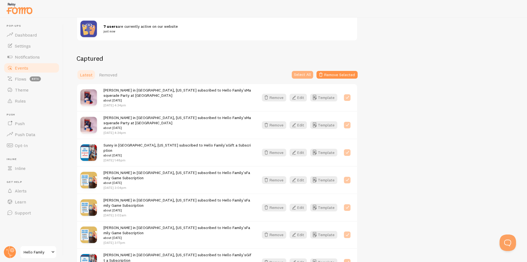
checkbox input "true"
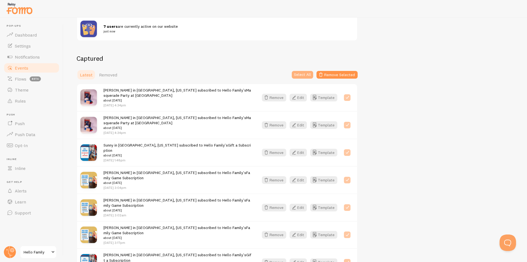
checkbox input "true"
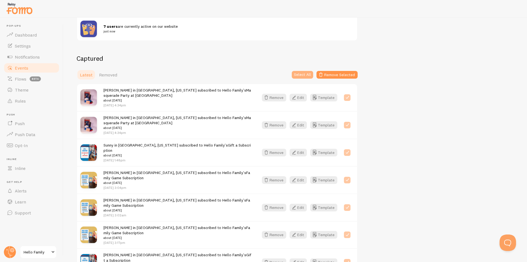
checkbox input "true"
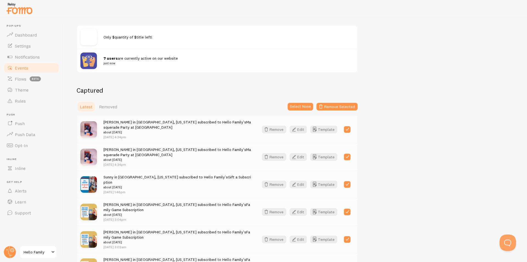
scroll to position [0, 0]
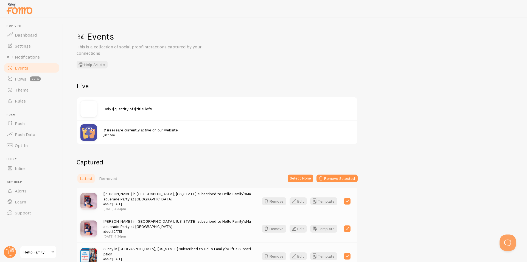
drag, startPoint x: 475, startPoint y: 184, endPoint x: 450, endPoint y: 184, distance: 25.5
click at [41, 102] on link "Rules" at bounding box center [31, 100] width 57 height 11
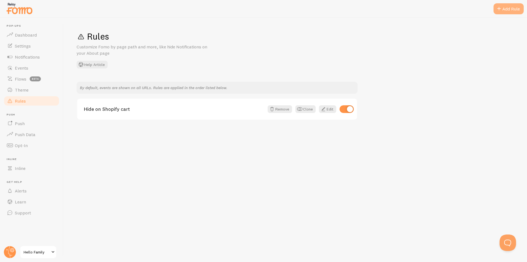
click at [512, 14] on div "Add Rule" at bounding box center [509, 8] width 30 height 11
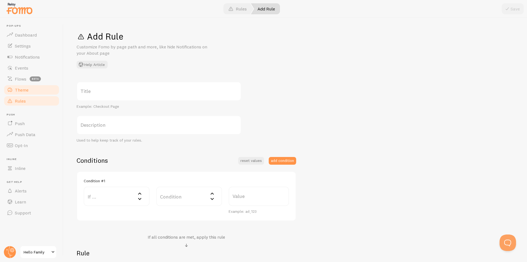
click at [16, 89] on span "Theme" at bounding box center [22, 89] width 14 height 5
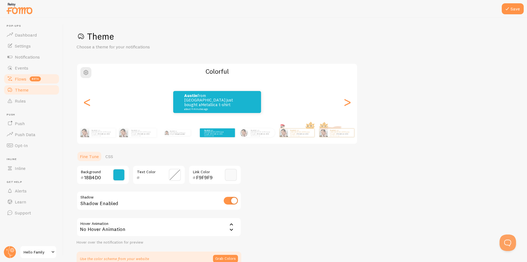
click at [21, 77] on span "Flows" at bounding box center [21, 78] width 12 height 5
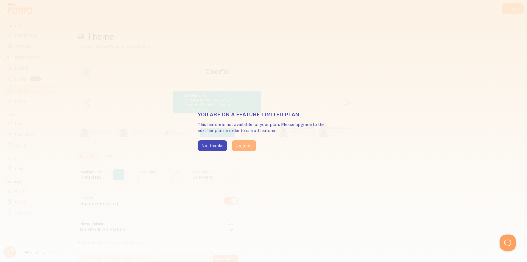
click at [234, 146] on button "Upgrade" at bounding box center [244, 145] width 25 height 11
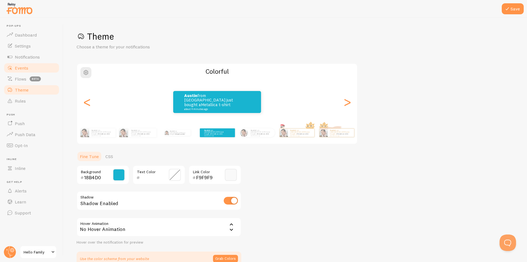
click at [21, 68] on span "Events" at bounding box center [21, 67] width 13 height 5
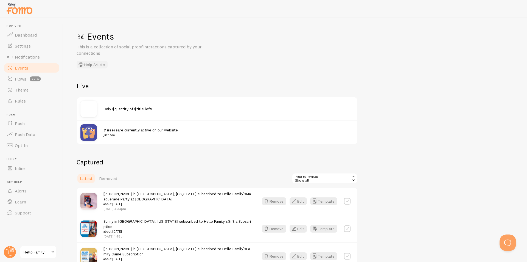
click at [88, 63] on button "Help Article" at bounding box center [92, 65] width 31 height 8
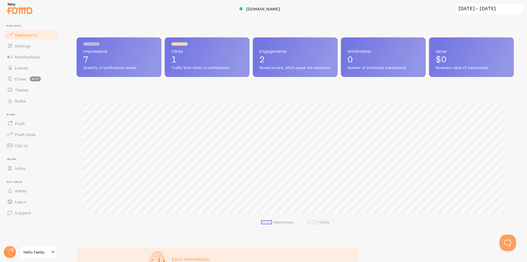
scroll to position [144, 433]
